Goal: Find specific page/section: Find specific page/section

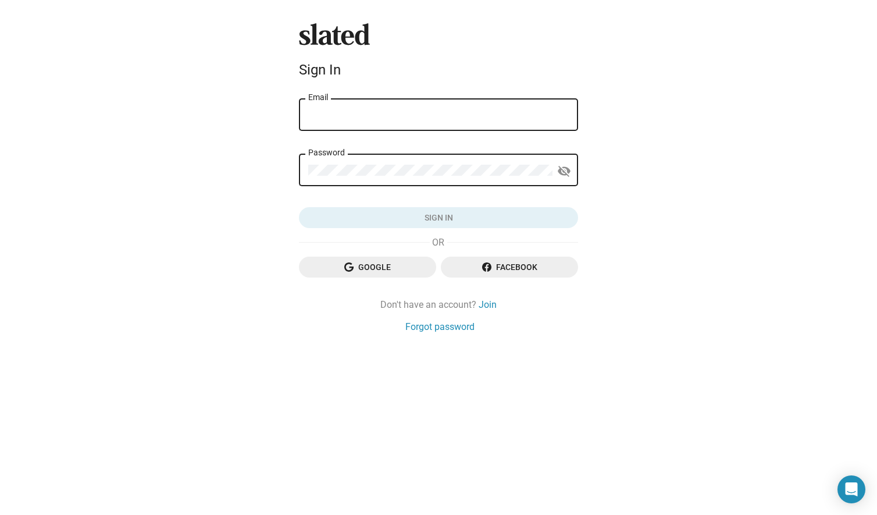
type input "[EMAIL_ADDRESS][DOMAIN_NAME]"
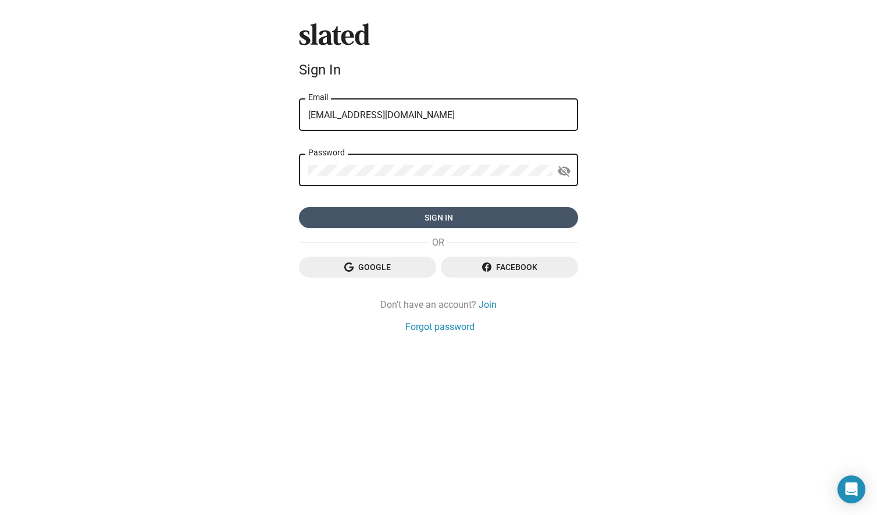
click at [485, 223] on span "Sign in" at bounding box center [438, 217] width 261 height 21
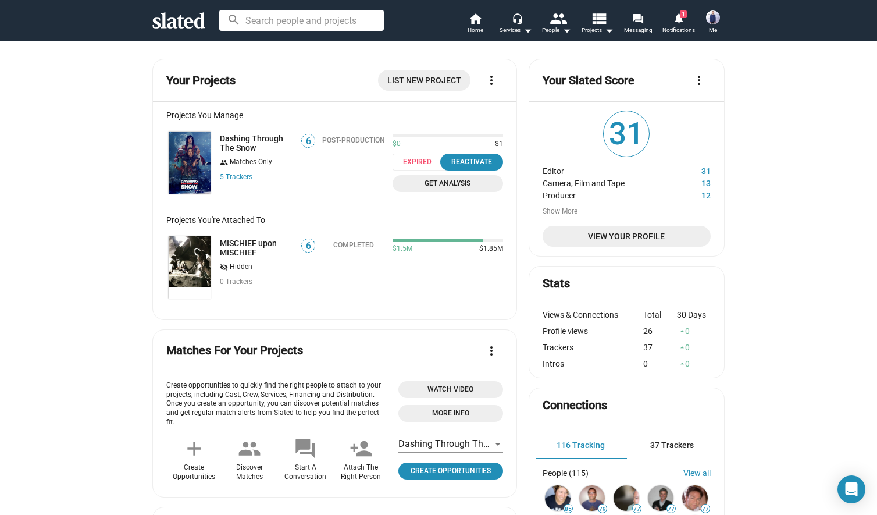
click at [563, 209] on button "Show More" at bounding box center [560, 211] width 35 height 9
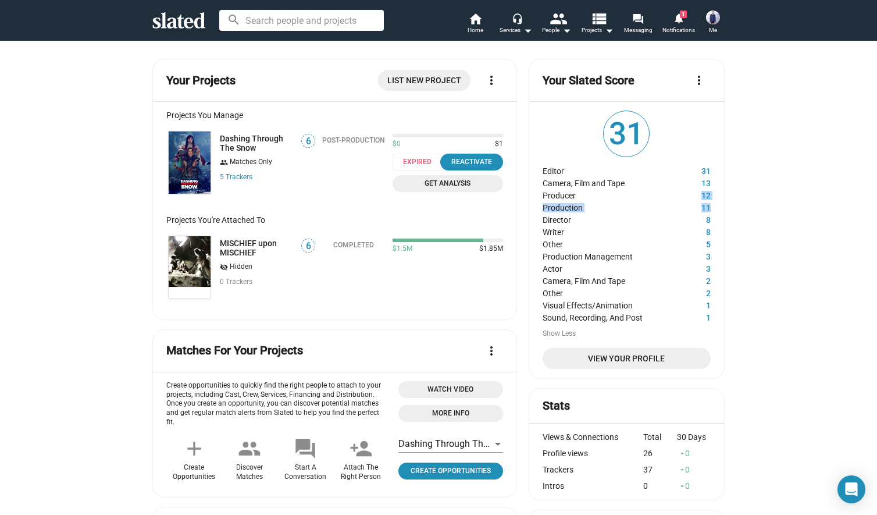
drag, startPoint x: 710, startPoint y: 208, endPoint x: 703, endPoint y: 195, distance: 15.1
click at [703, 195] on dl "Editor 31 Camera, Film and Tape 13 Producer 12 Production 11 Director 8 Writer …" at bounding box center [627, 243] width 168 height 159
click at [237, 176] on link "5 Tracker s" at bounding box center [236, 177] width 33 height 8
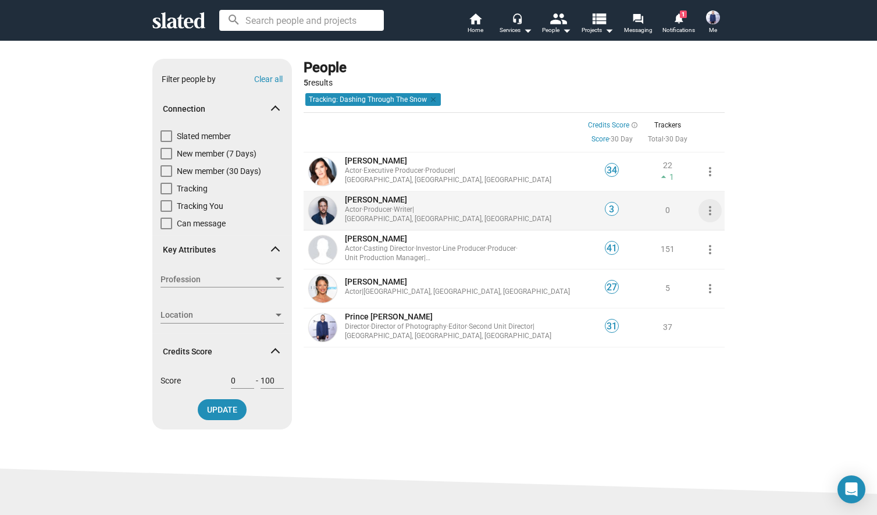
click at [708, 208] on mat-icon "more_vert" at bounding box center [710, 211] width 14 height 14
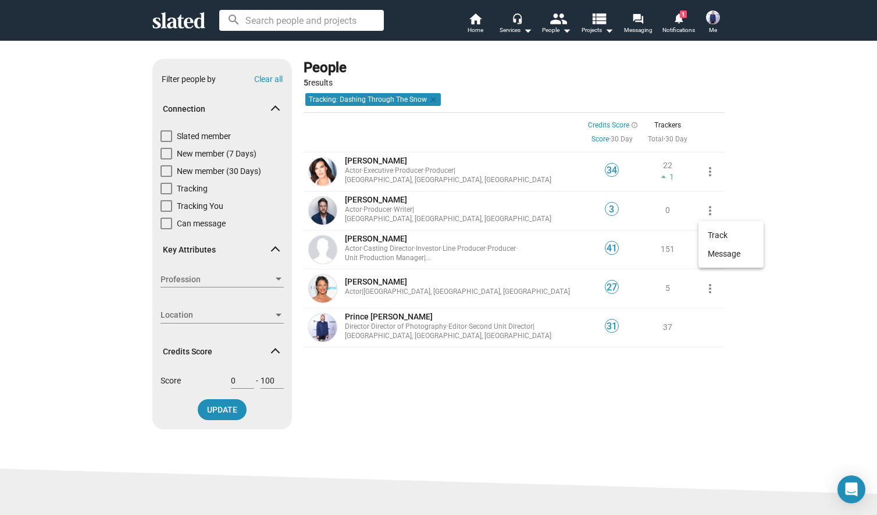
click at [766, 202] on div at bounding box center [438, 257] width 877 height 515
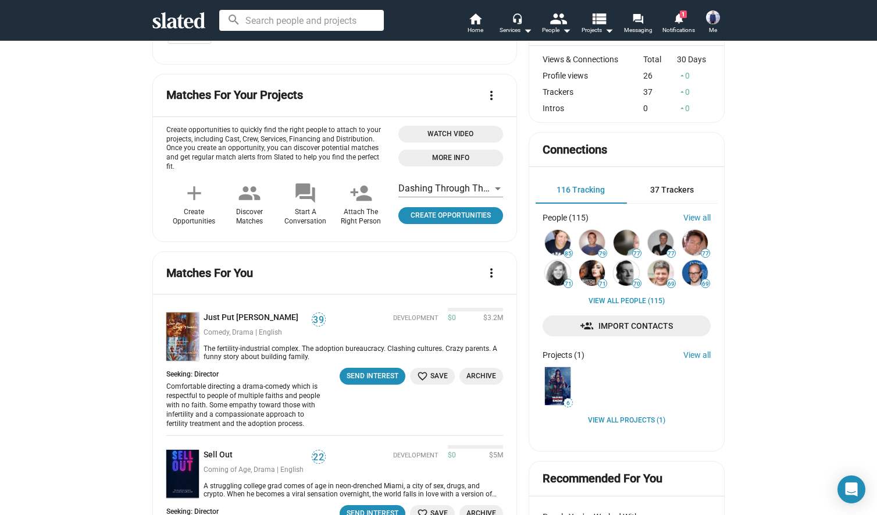
scroll to position [260, 0]
